Goal: Information Seeking & Learning: Learn about a topic

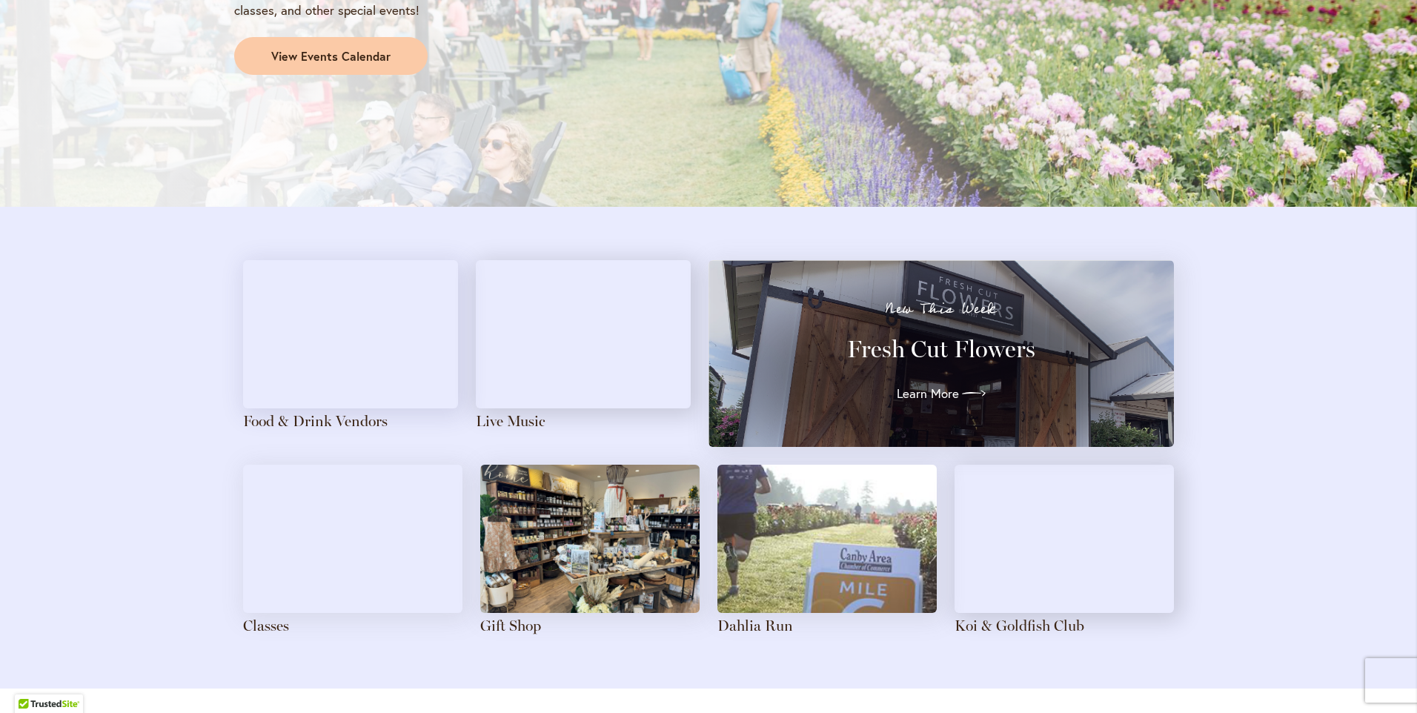
scroll to position [1260, 0]
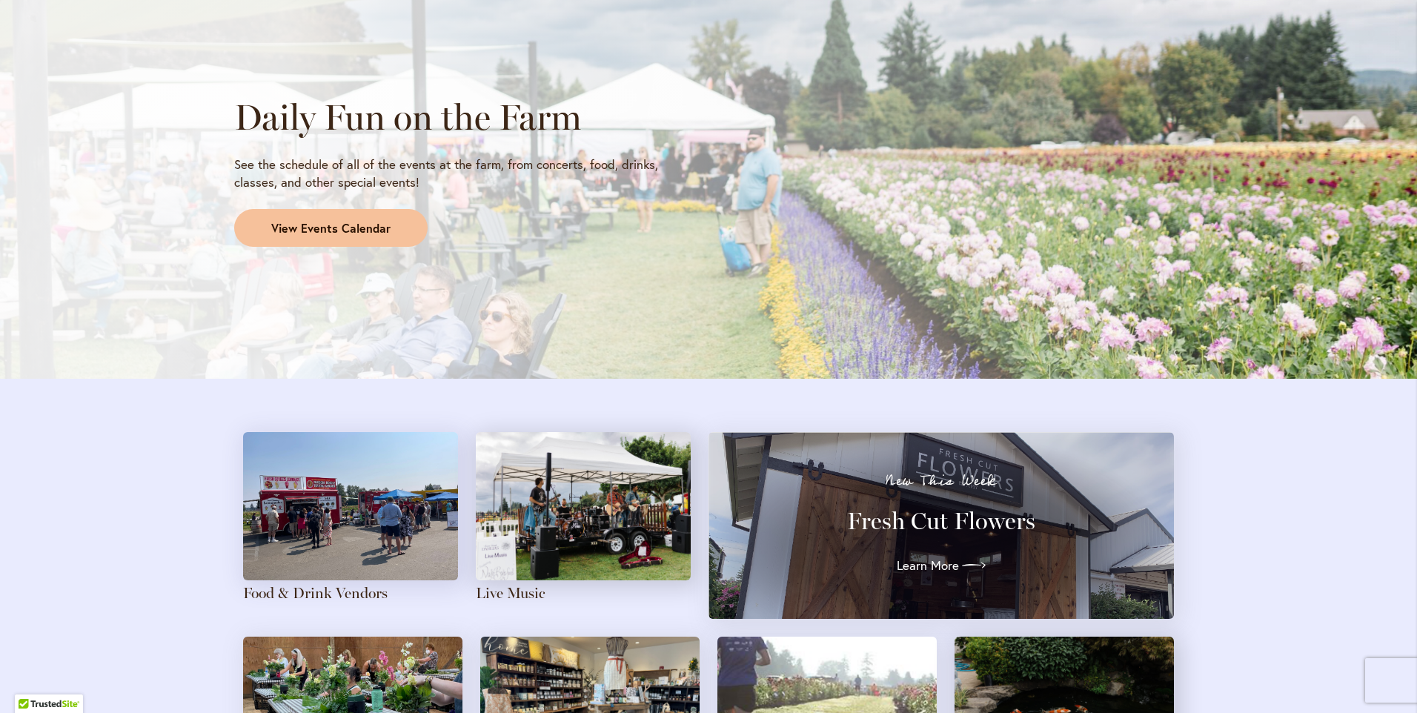
click at [366, 230] on span "View Events Calendar" at bounding box center [330, 228] width 119 height 17
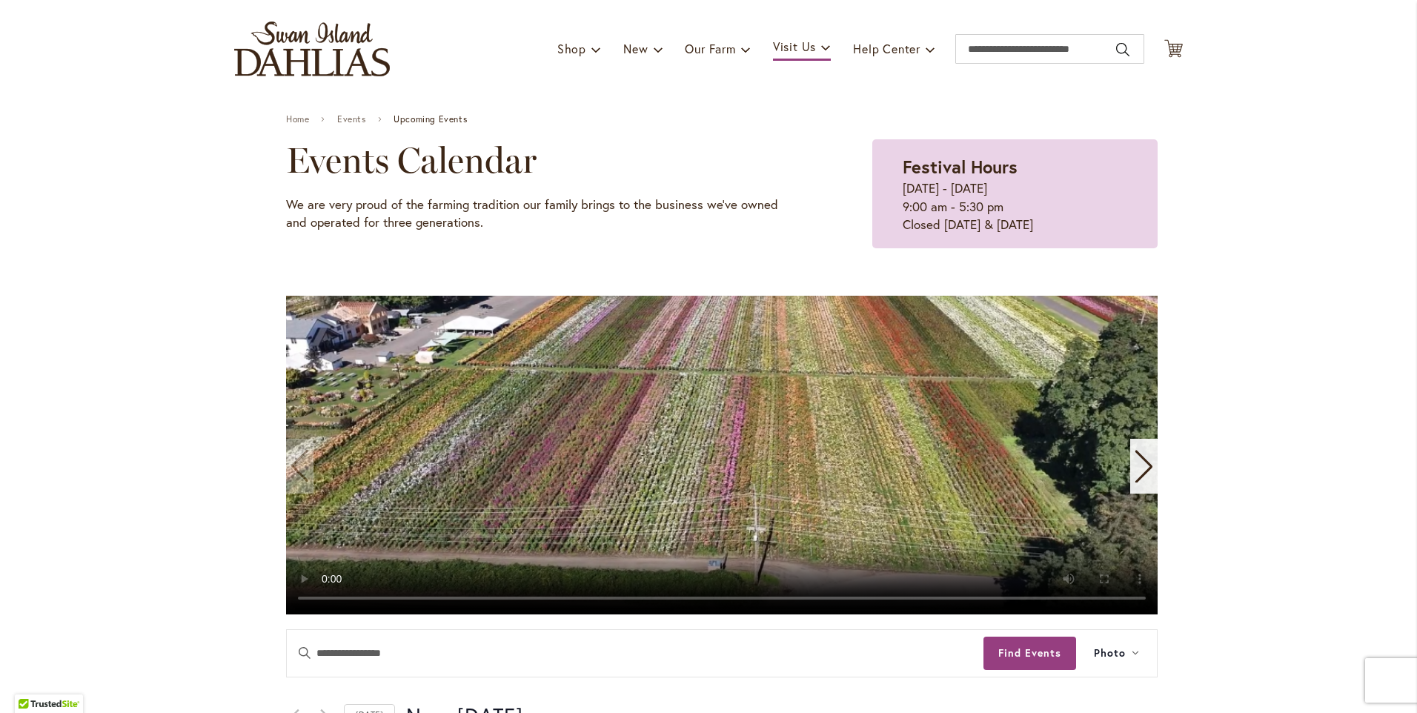
scroll to position [74, 0]
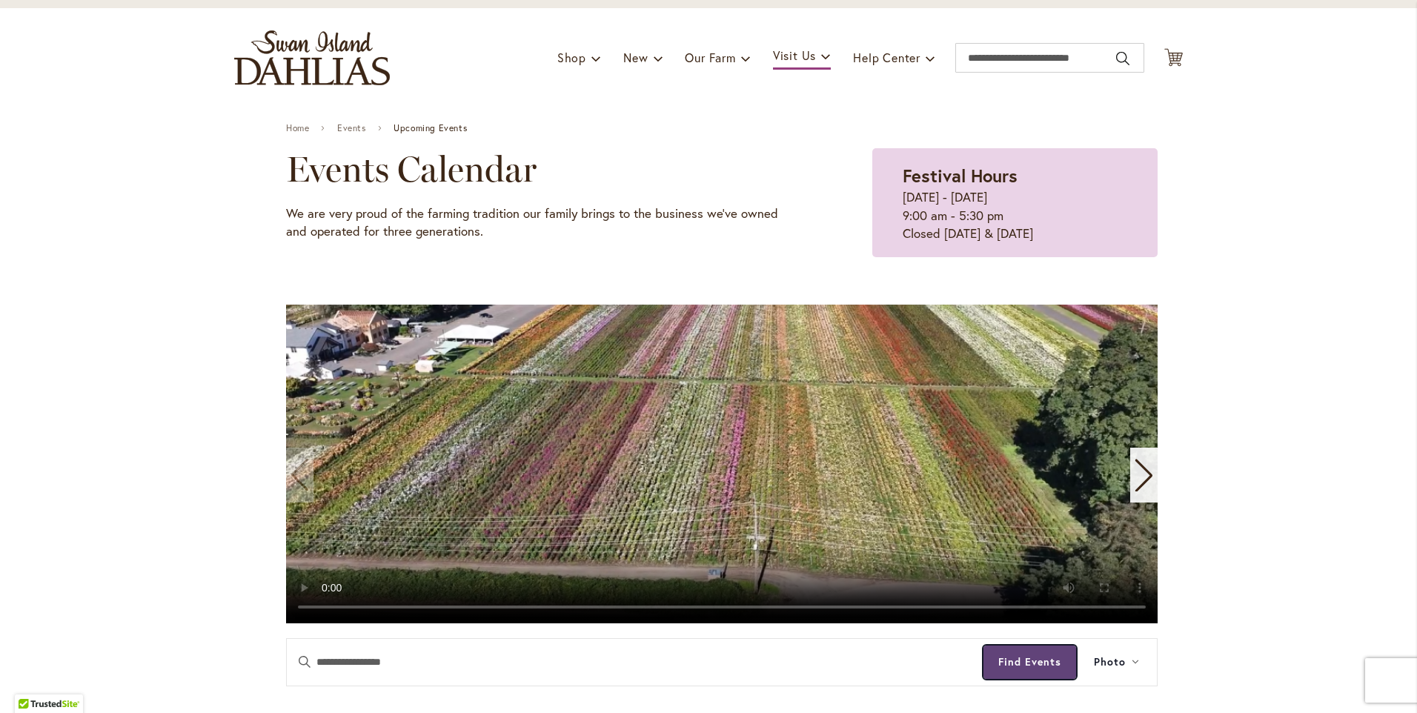
click at [1033, 663] on button "Find Events" at bounding box center [1030, 662] width 93 height 33
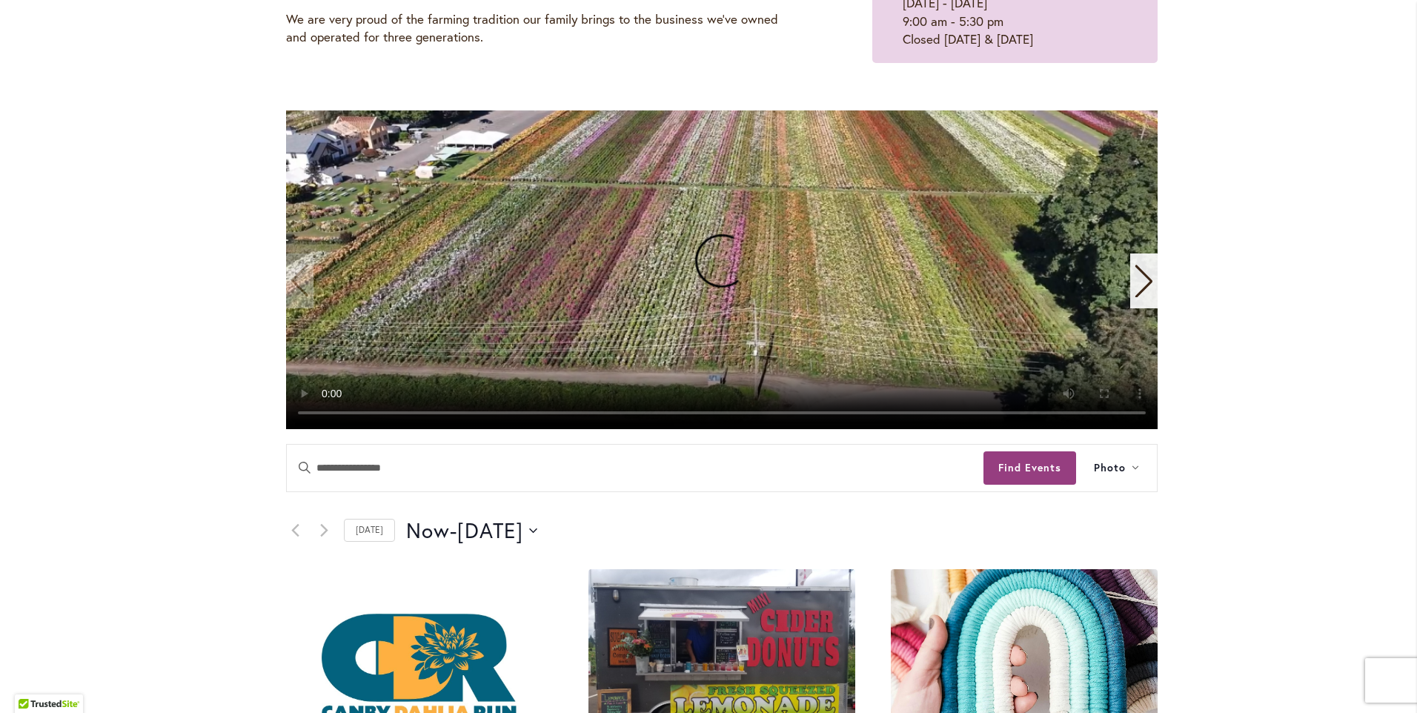
scroll to position [222, 0]
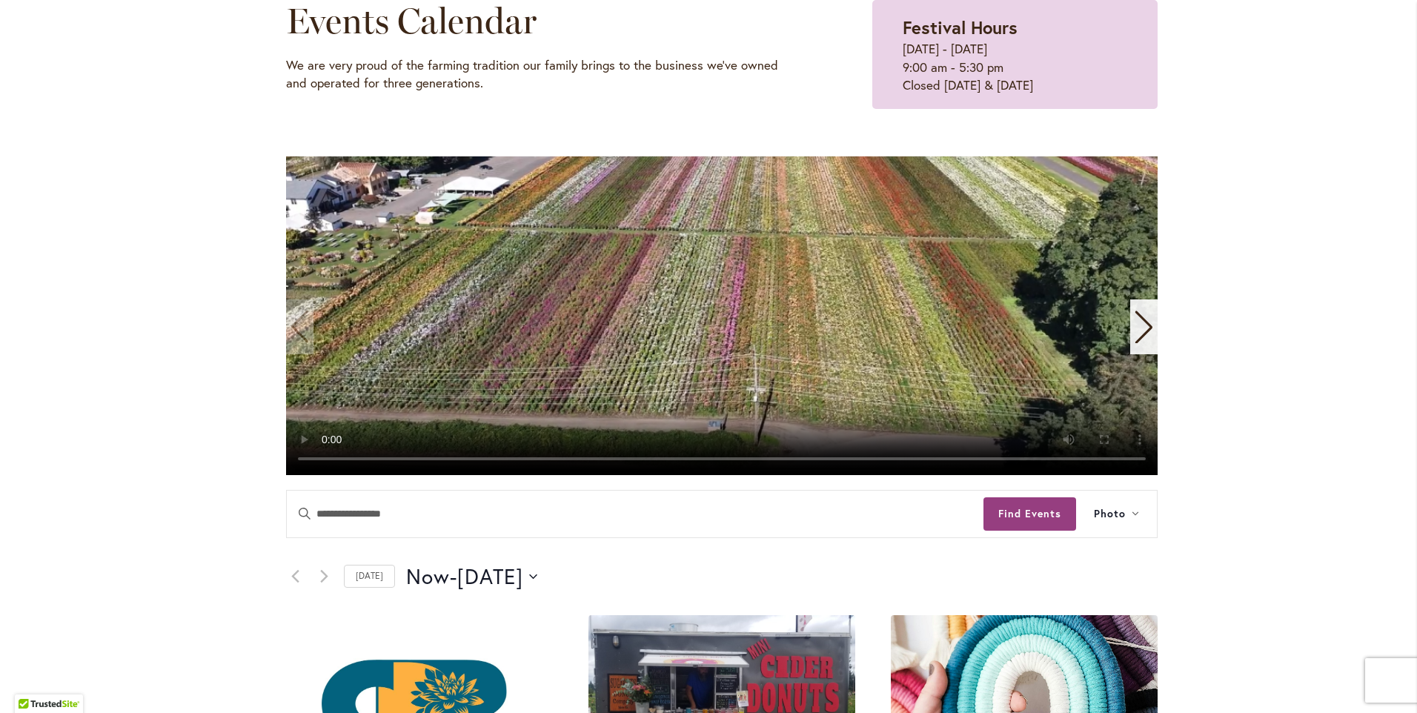
click at [1134, 317] on icon "Next slide" at bounding box center [1144, 327] width 20 height 33
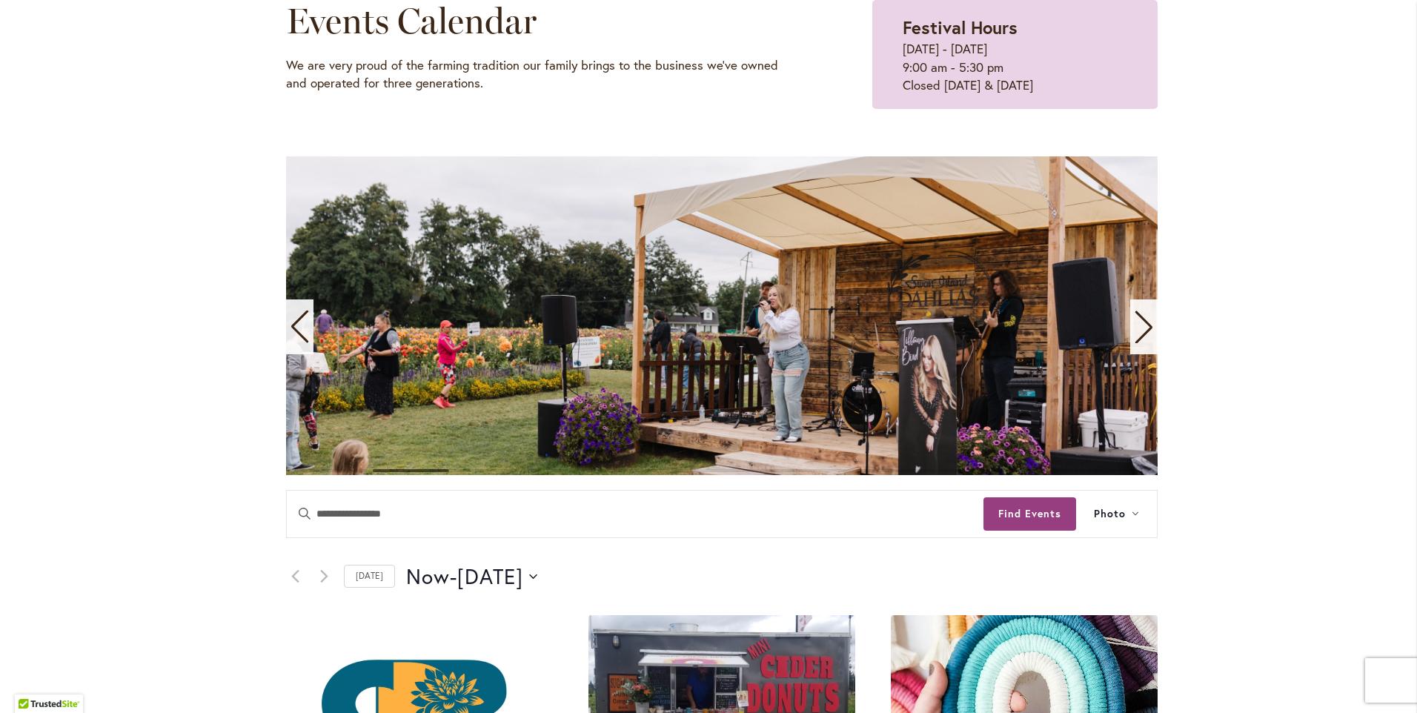
click at [1134, 317] on icon "Next slide" at bounding box center [1144, 327] width 20 height 33
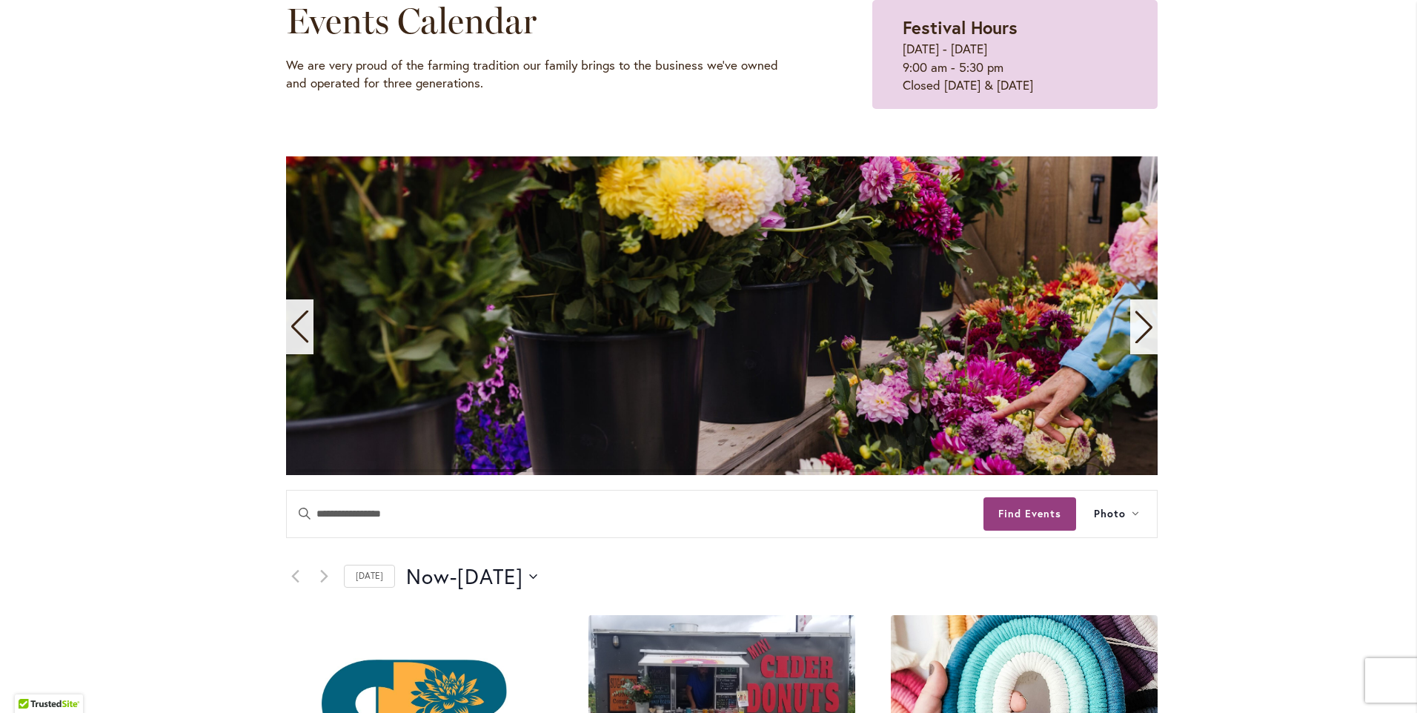
click at [1134, 317] on icon "Next slide" at bounding box center [1144, 327] width 20 height 33
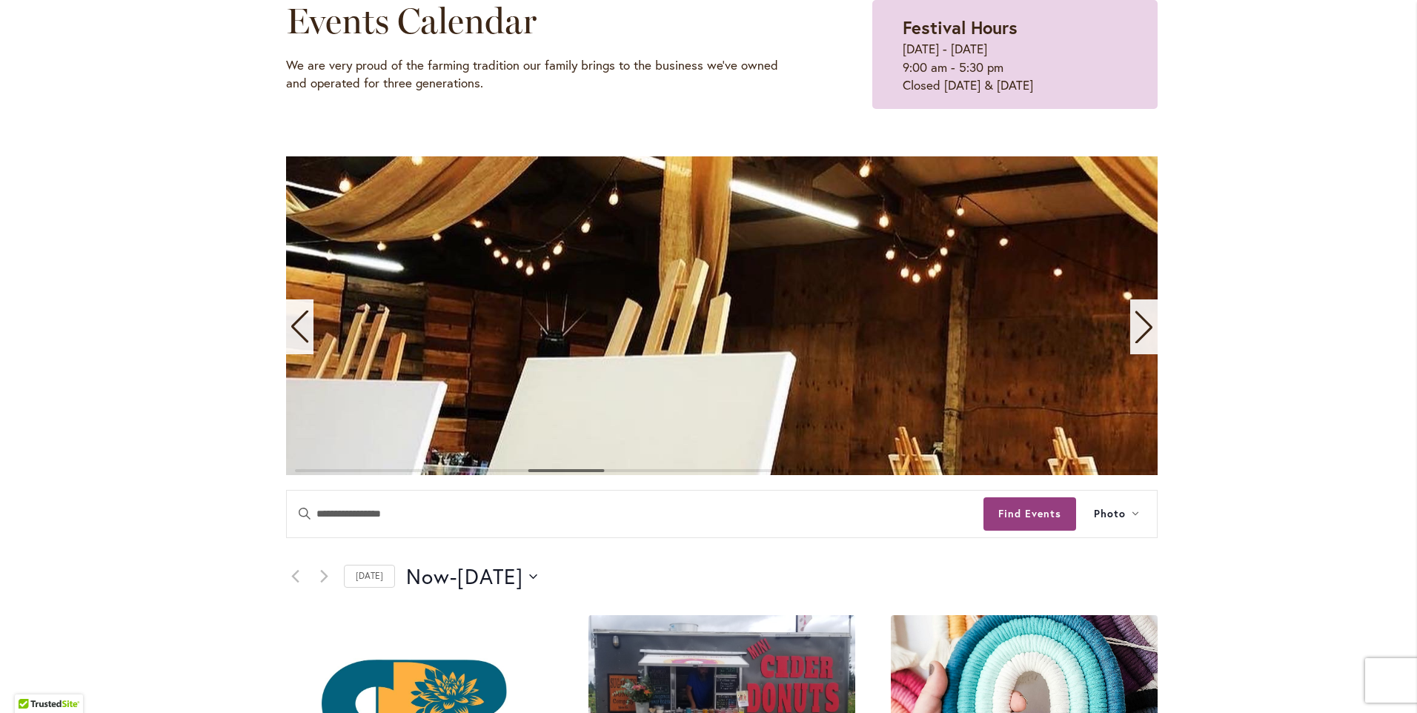
click at [1134, 317] on icon "Next slide" at bounding box center [1144, 327] width 20 height 33
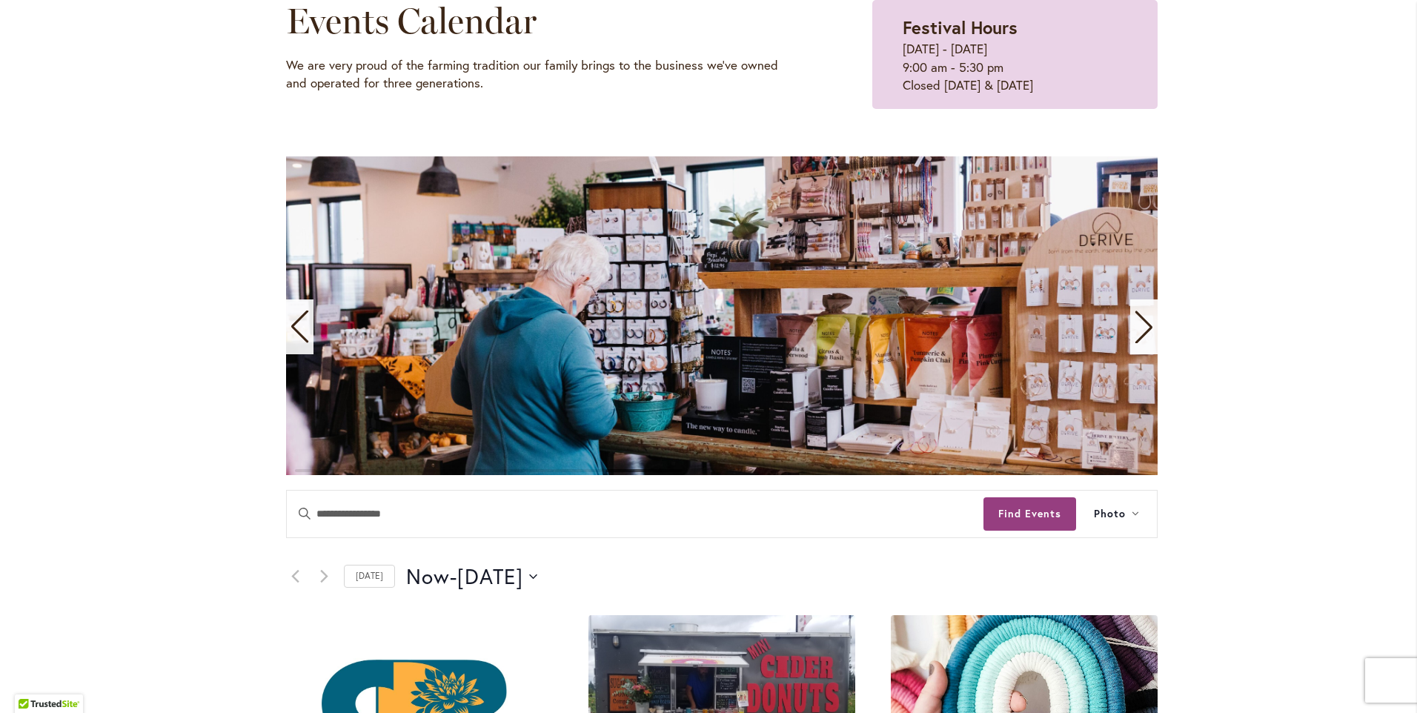
click at [1134, 317] on icon "Next slide" at bounding box center [1144, 327] width 20 height 33
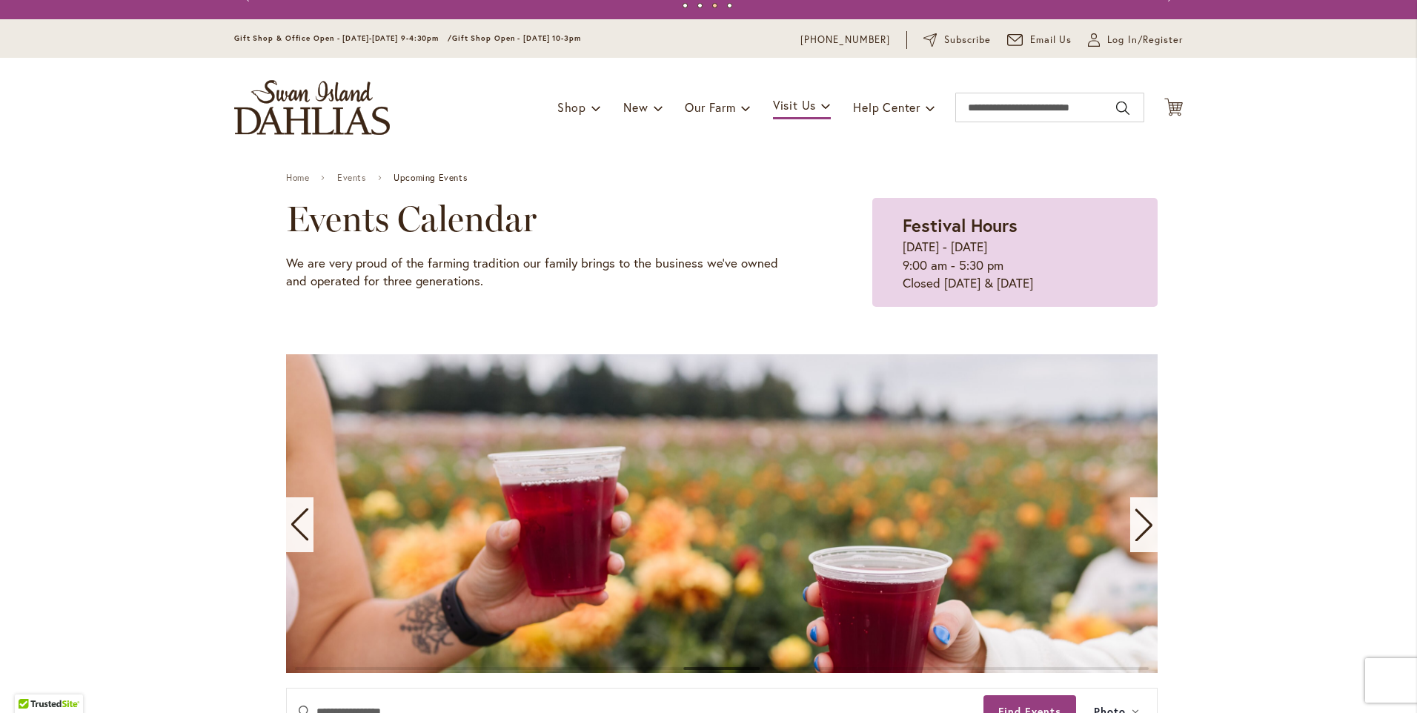
scroll to position [0, 0]
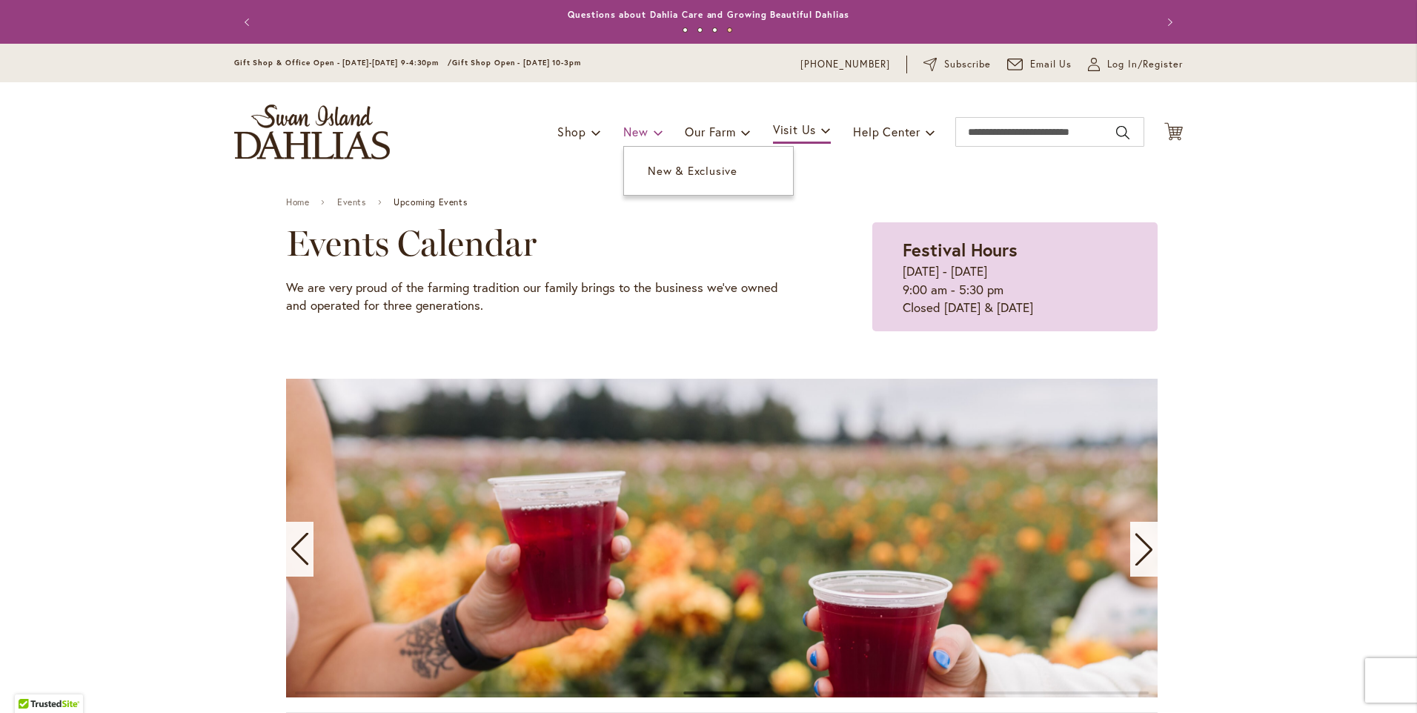
click at [629, 135] on span "New" at bounding box center [635, 132] width 24 height 16
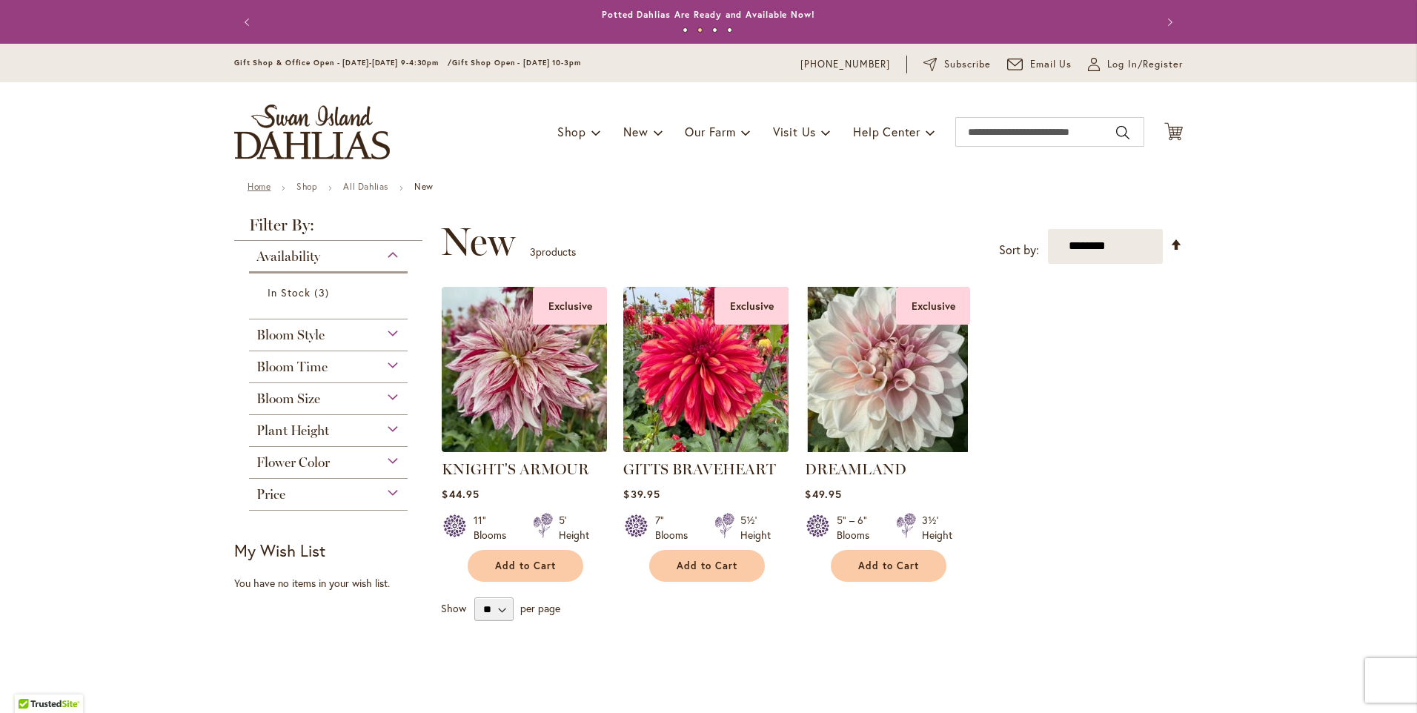
click at [249, 185] on link "Home" at bounding box center [259, 186] width 23 height 11
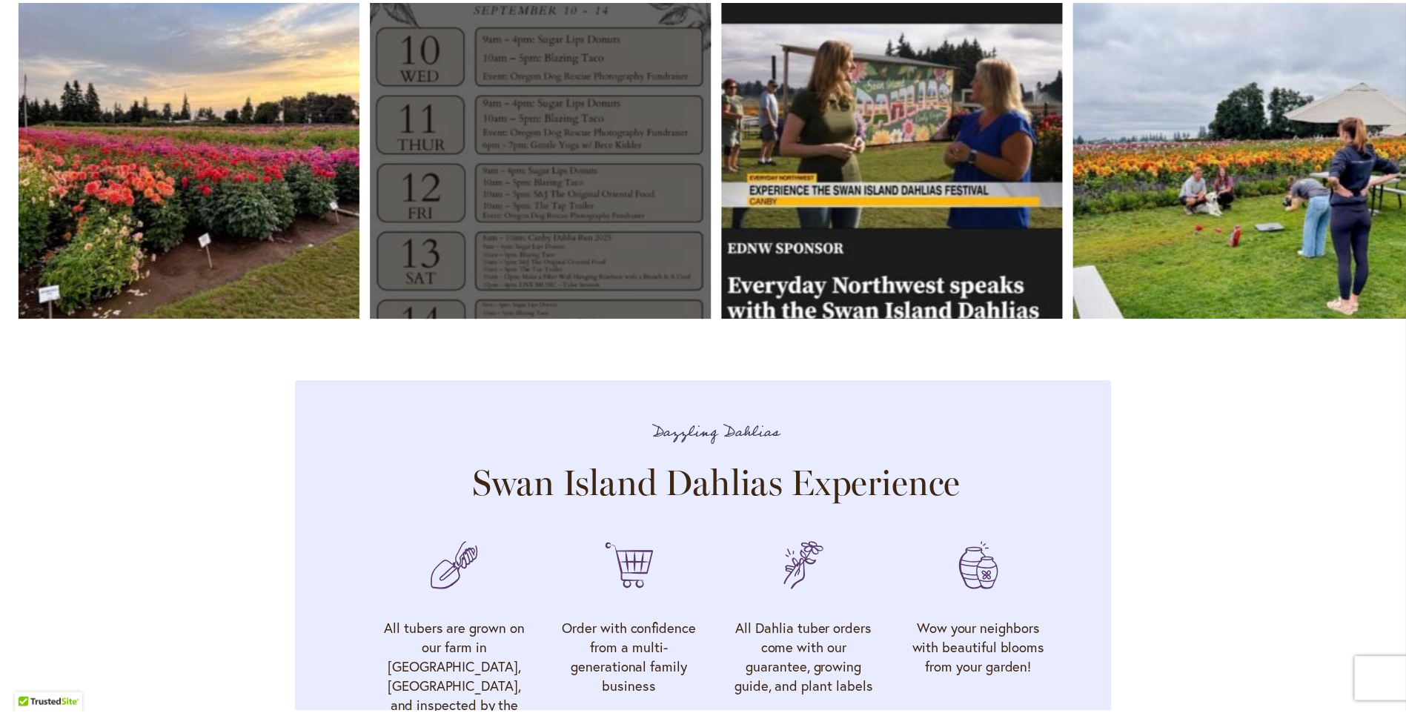
scroll to position [4299, 0]
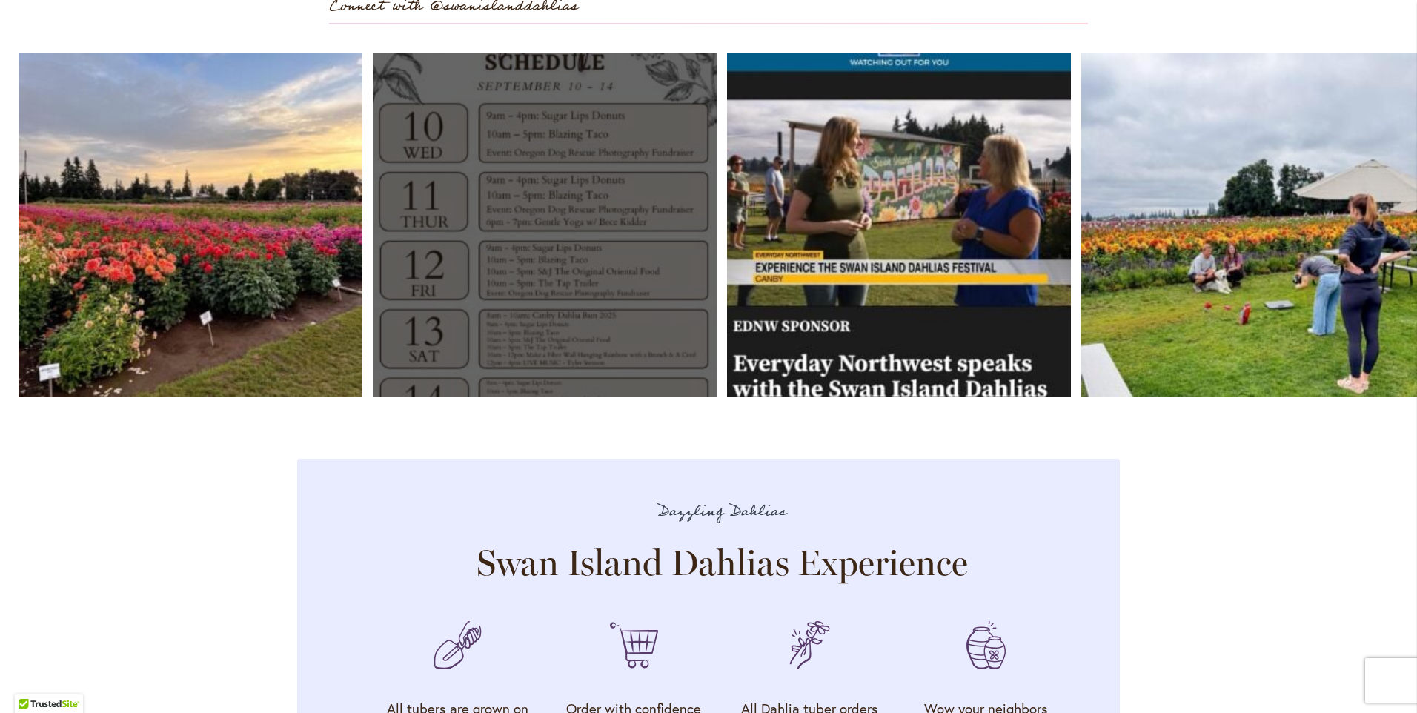
click at [578, 355] on link "Open" at bounding box center [545, 225] width 344 height 344
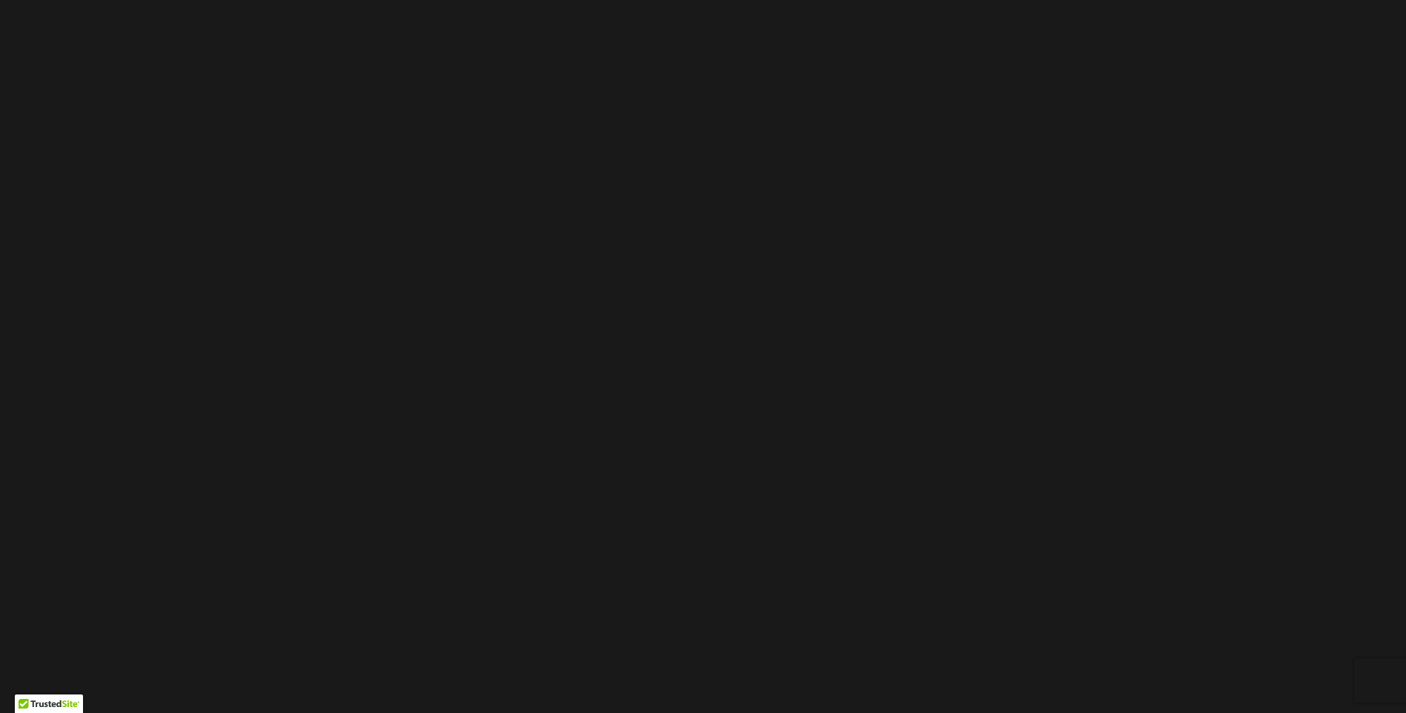
scroll to position [0, 0]
